Goal: Register for event/course

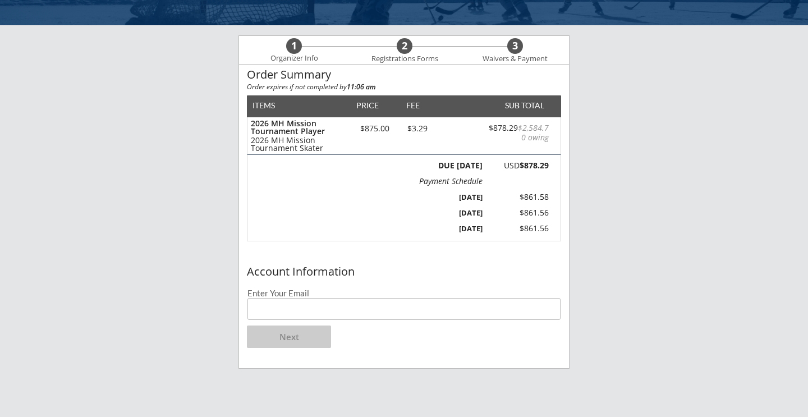
scroll to position [81, 0]
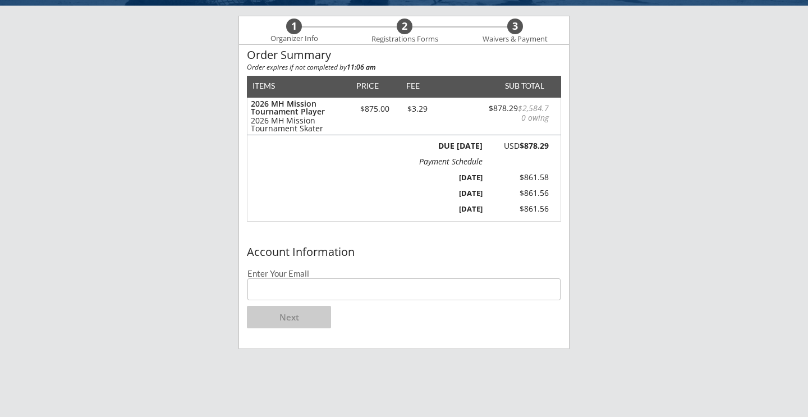
click at [330, 293] on input "email" at bounding box center [404, 289] width 313 height 22
type input "[EMAIL_ADDRESS][DOMAIN_NAME]"
click at [304, 323] on button "Next" at bounding box center [289, 317] width 84 height 22
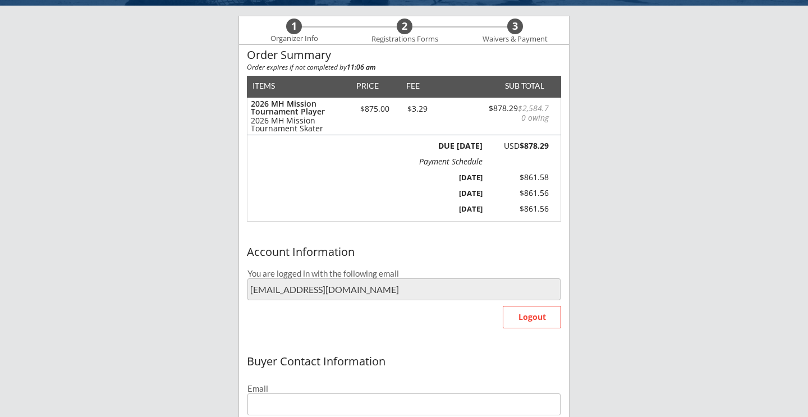
type input "[EMAIL_ADDRESS][DOMAIN_NAME]"
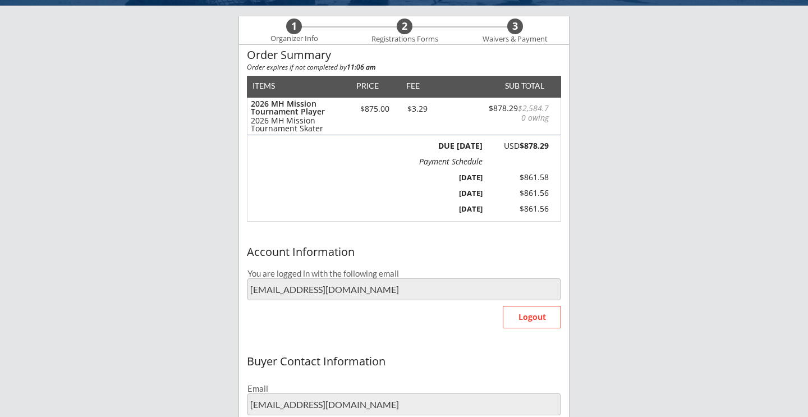
type input "[PERSON_NAME]"
type input "[PHONE_NUMBER]"
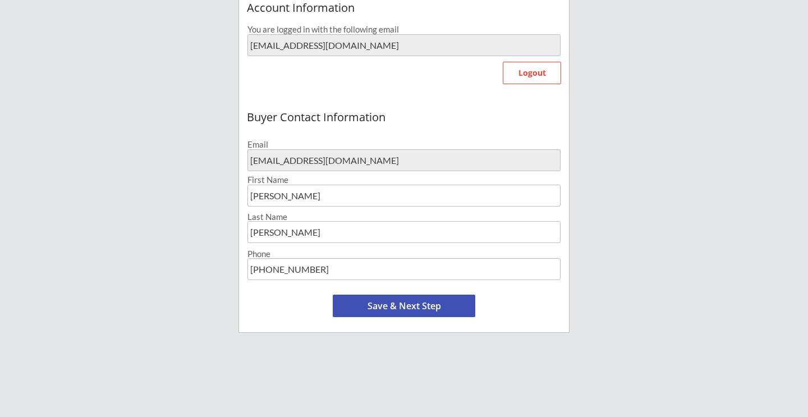
scroll to position [328, 0]
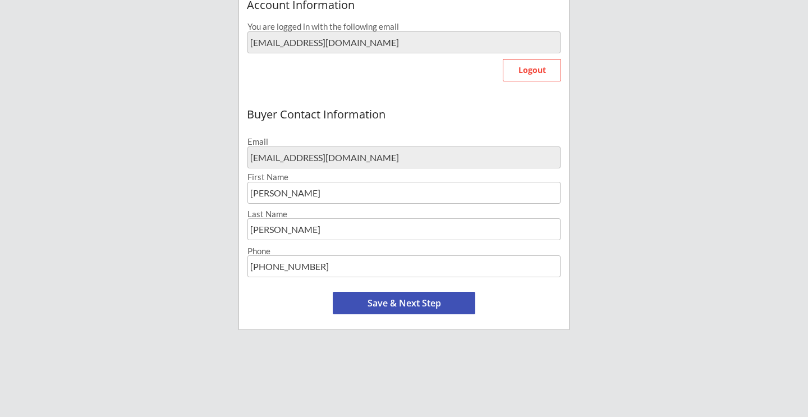
click at [412, 303] on button "Save & Next Step" at bounding box center [404, 303] width 143 height 22
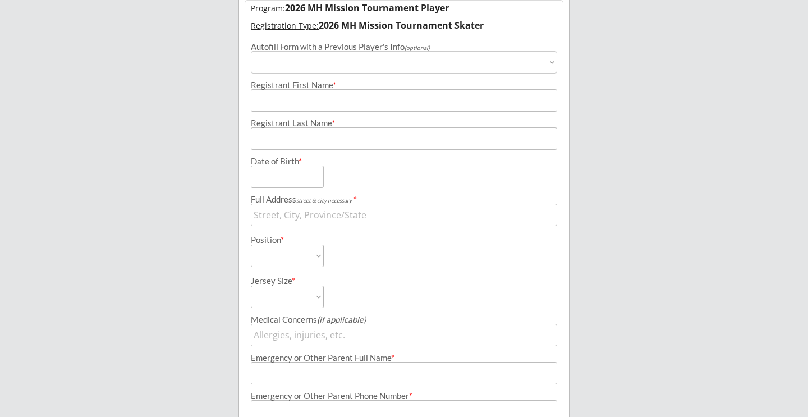
scroll to position [86, 0]
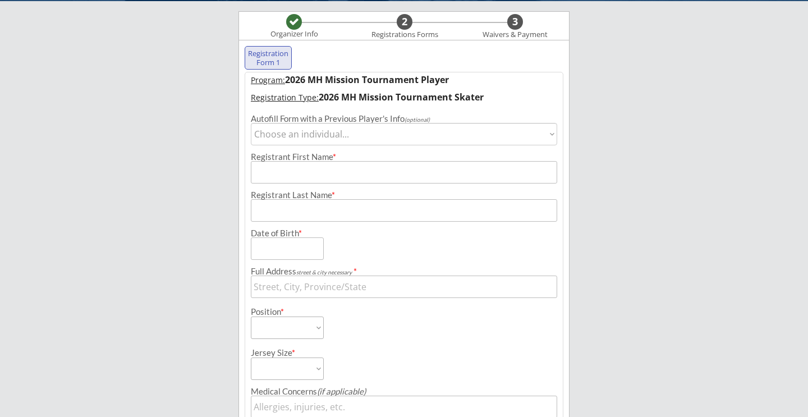
select select ""1348695171700984260__LOOKUP__1722714564813x432246319000059900""
type input "[PERSON_NAME]"
type input "[DATE]"
type input "[STREET_ADDRESS]"
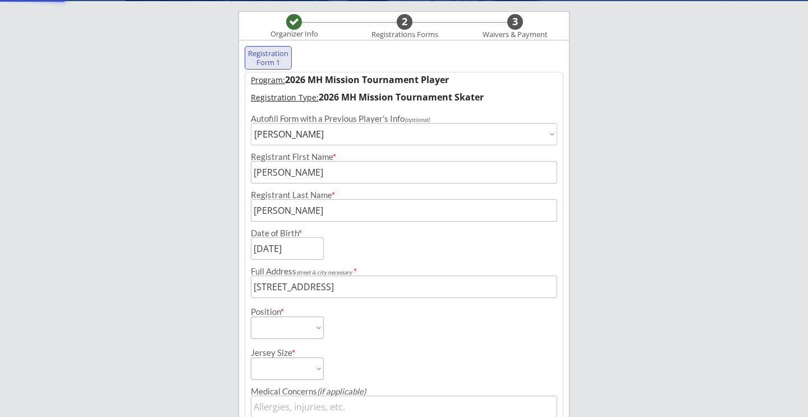
select select ""Forward""
type input "[PERSON_NAME]"
type input "[PHONE_NUMBER]"
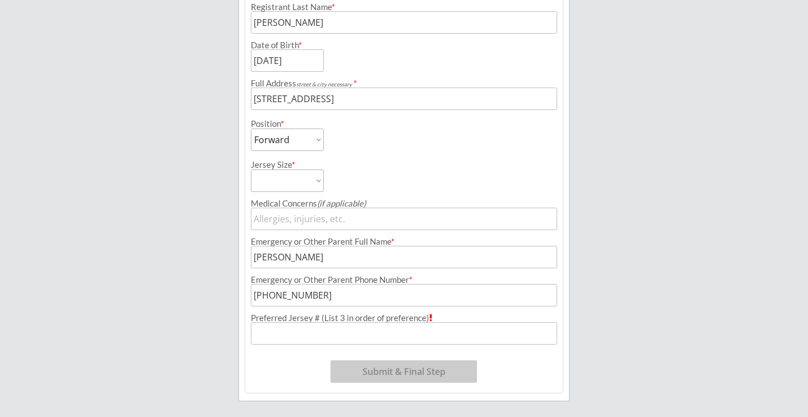
scroll to position [276, 0]
select select ""Adult Medium""
select select ""Forward""
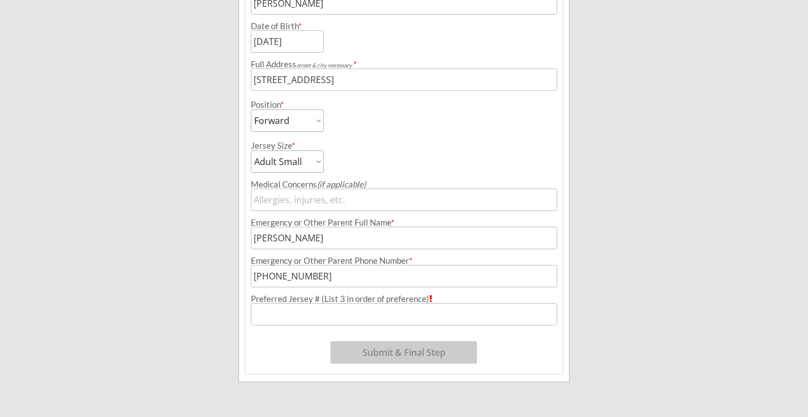
scroll to position [299, 0]
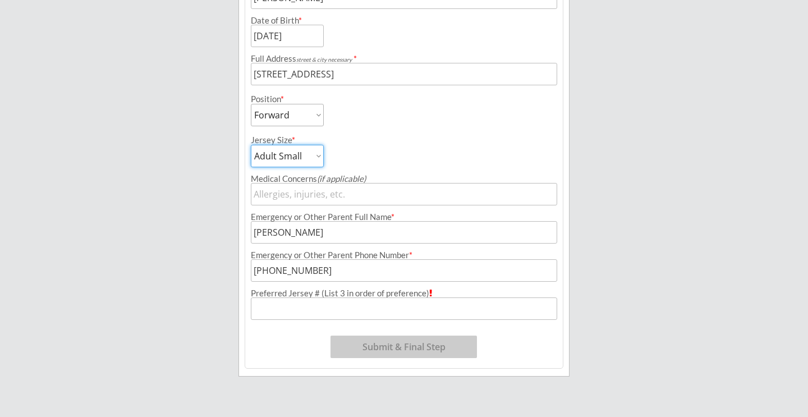
select select ""Adult Medium""
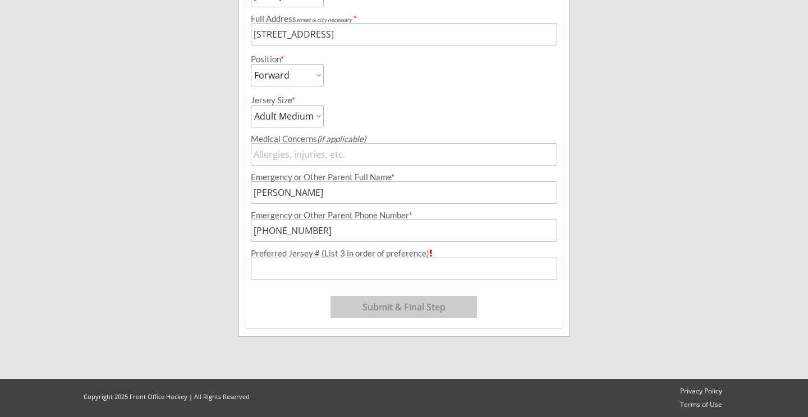
scroll to position [339, 0]
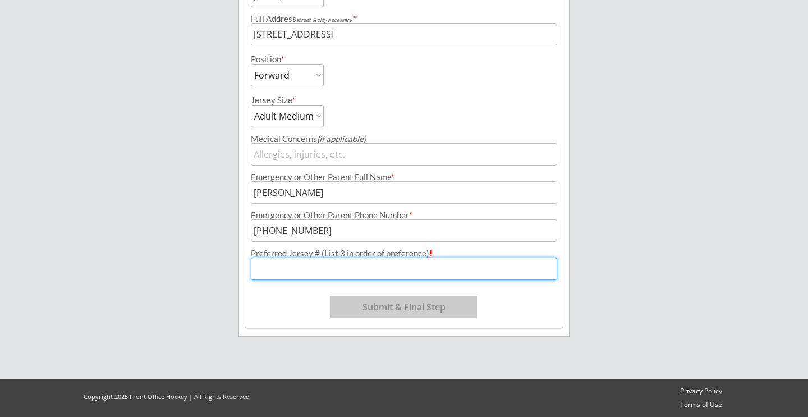
click at [374, 268] on input "input" at bounding box center [404, 269] width 307 height 22
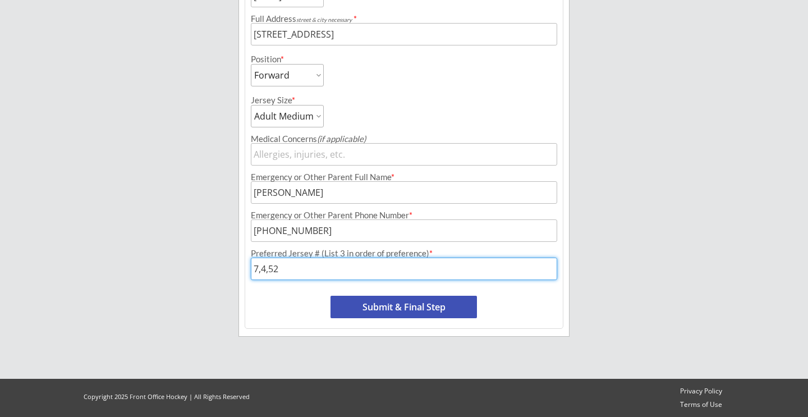
type input "7,4,52"
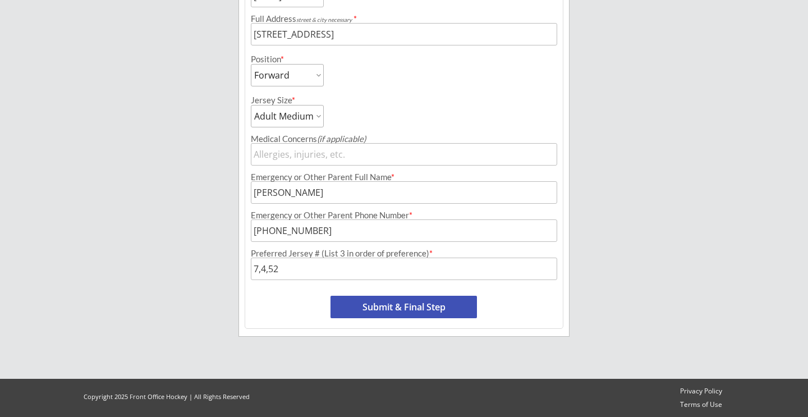
click at [411, 304] on button "Submit & Final Step" at bounding box center [404, 307] width 147 height 22
select select ""Yes, use this card""
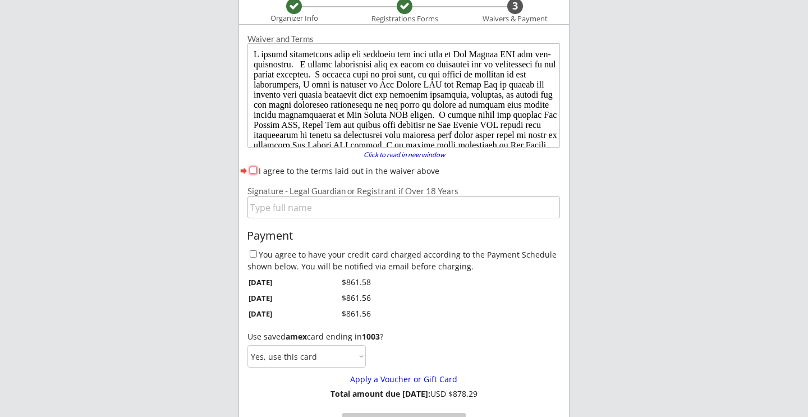
scroll to position [97, 0]
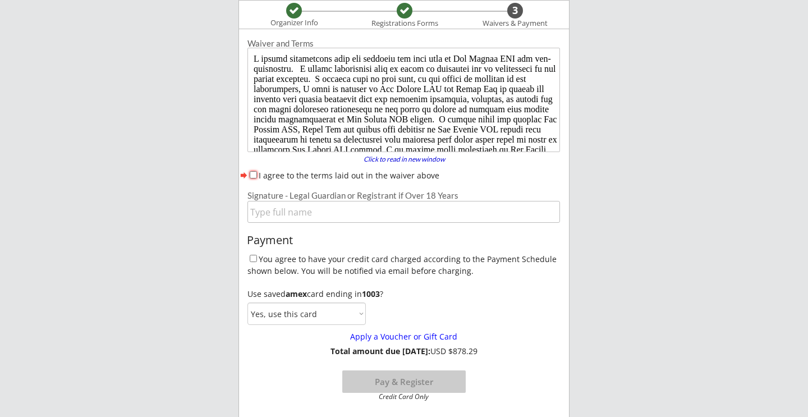
click at [252, 172] on input "I agree to the terms laid out in the waiver above" at bounding box center [253, 174] width 7 height 7
checkbox input "true"
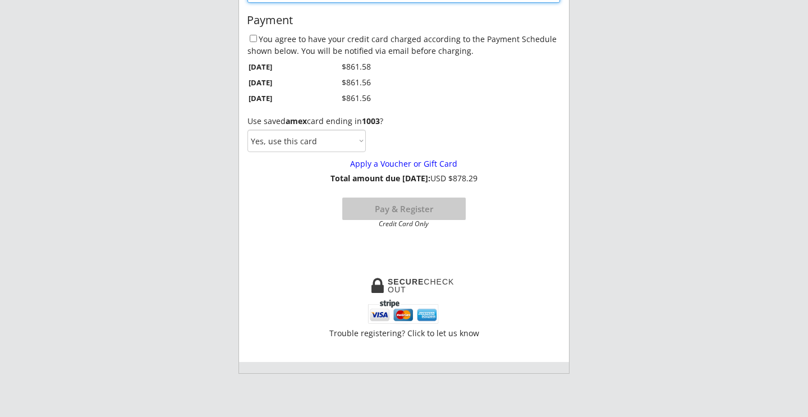
scroll to position [321, 0]
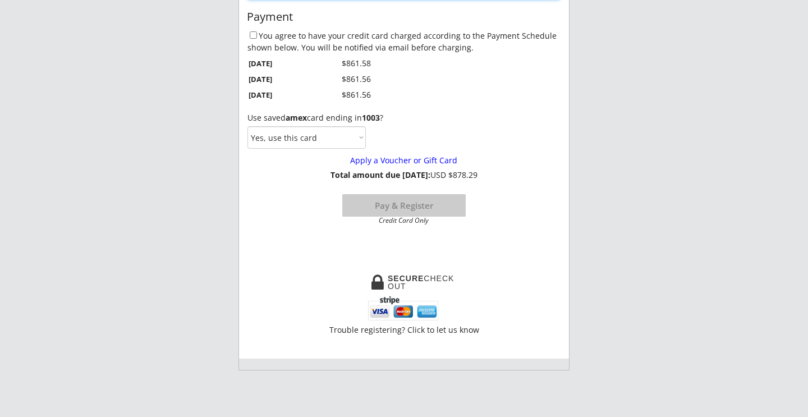
type input "[PERSON_NAME]"
click at [405, 205] on button "Pay & Register" at bounding box center [404, 205] width 124 height 22
click at [252, 38] on input "You agree to have your credit card charged according to the Payment Schedule sh…" at bounding box center [253, 34] width 7 height 7
checkbox input "true"
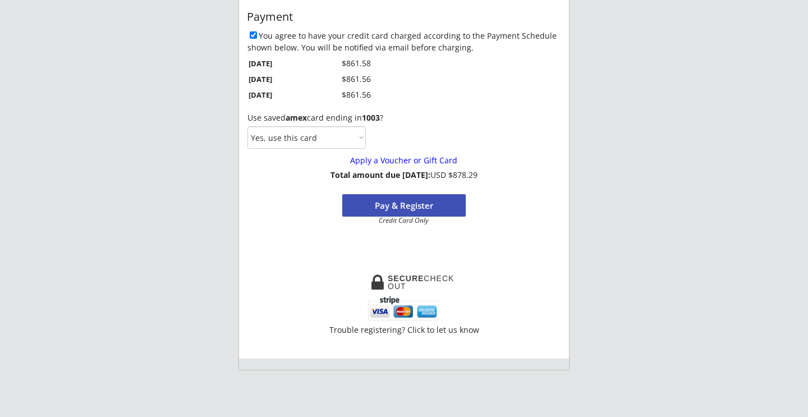
click at [417, 204] on button "Pay & Register" at bounding box center [404, 205] width 124 height 22
